Goal: Information Seeking & Learning: Learn about a topic

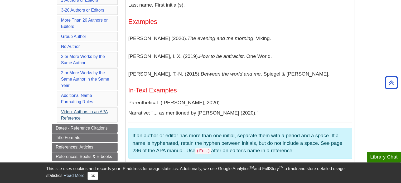
scroll to position [158, 0]
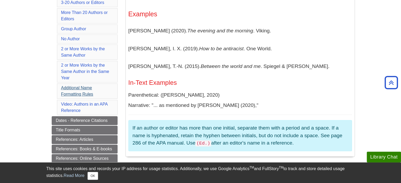
click at [88, 84] on li "Additional Name Formatting Rules" at bounding box center [87, 91] width 61 height 15
click at [88, 87] on link "Additional Name Formatting Rules" at bounding box center [77, 91] width 32 height 11
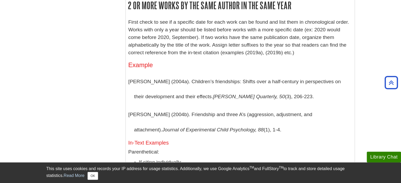
scroll to position [1882, 0]
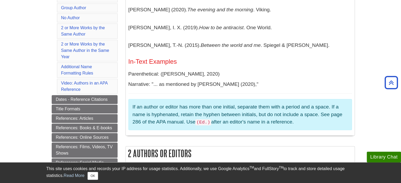
scroll to position [162, 0]
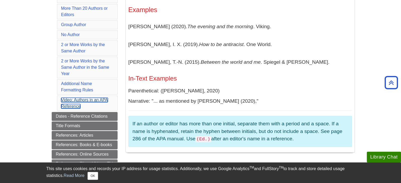
click at [79, 101] on link "Video: Authors in an APA Reference" at bounding box center [84, 103] width 47 height 11
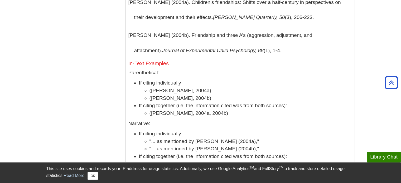
scroll to position [2050, 0]
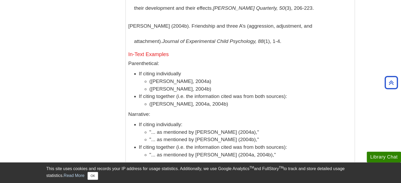
scroll to position [162, 0]
